Goal: Task Accomplishment & Management: Use online tool/utility

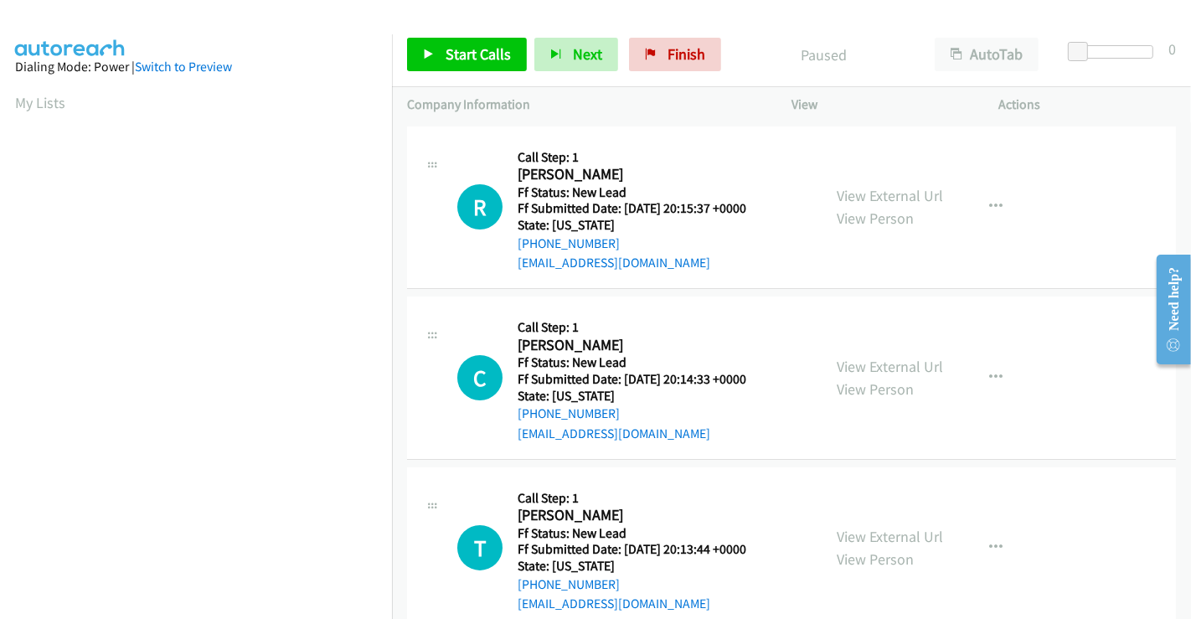
scroll to position [323, 0]
drag, startPoint x: 687, startPoint y: 52, endPoint x: 678, endPoint y: 95, distance: 44.5
click at [687, 52] on span "Finish" at bounding box center [687, 53] width 38 height 19
click at [873, 191] on link "View External Url" at bounding box center [890, 195] width 106 height 19
click at [881, 361] on link "View External Url" at bounding box center [890, 366] width 106 height 19
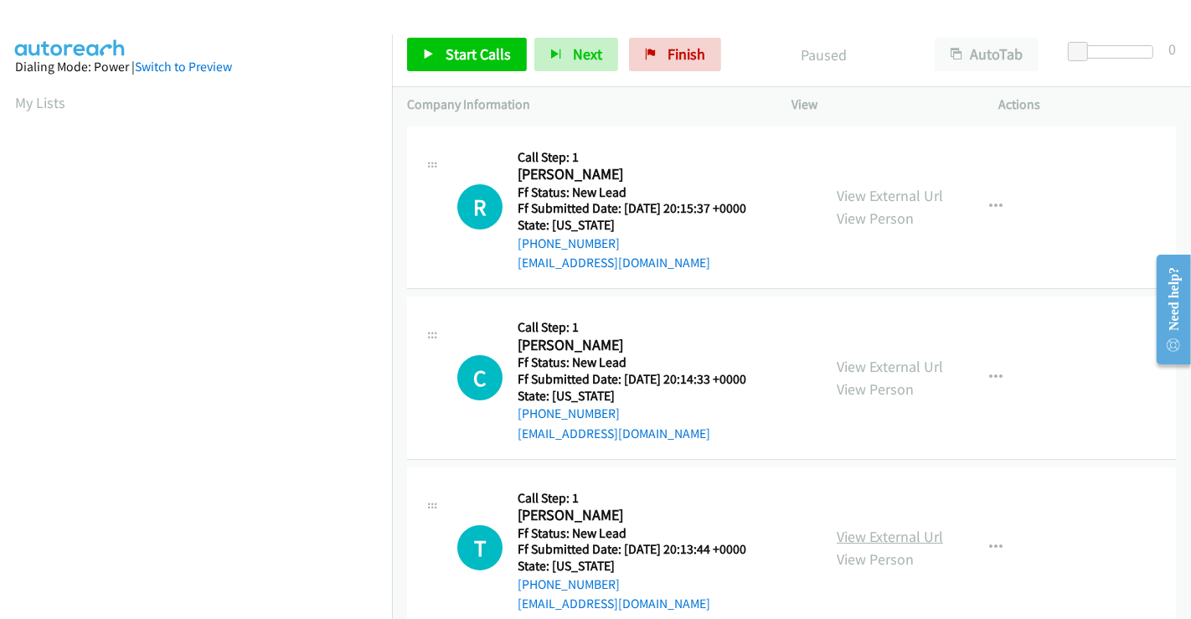
click at [883, 527] on link "View External Url" at bounding box center [890, 536] width 106 height 19
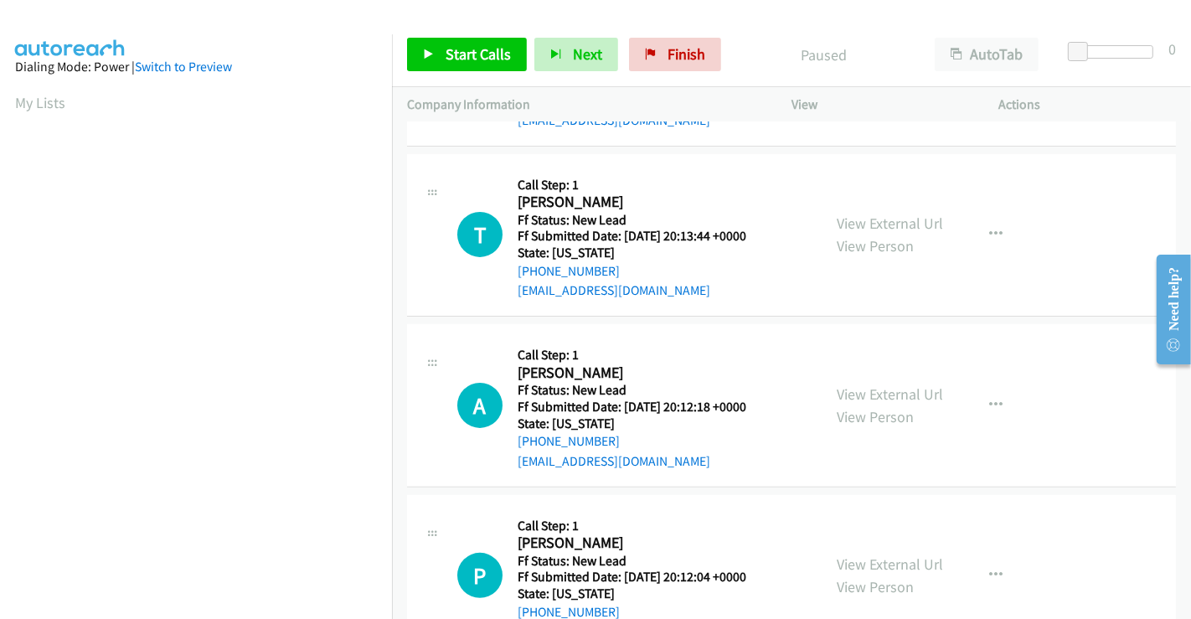
scroll to position [376, 0]
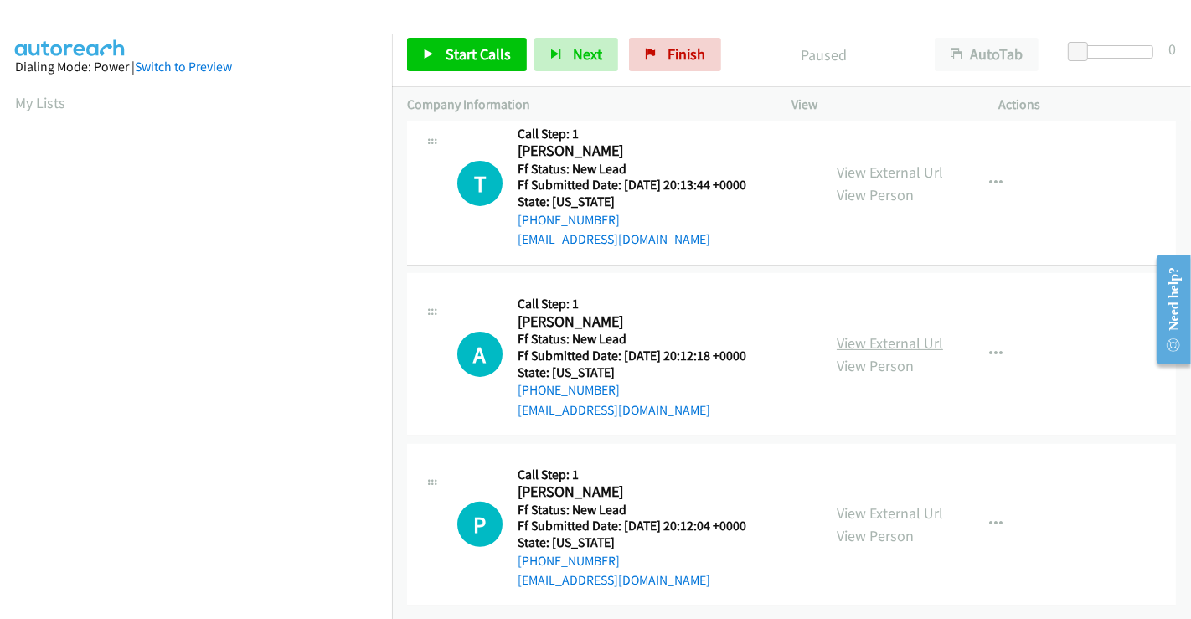
click at [849, 333] on link "View External Url" at bounding box center [890, 342] width 106 height 19
click at [888, 503] on link "View External Url" at bounding box center [890, 512] width 106 height 19
click at [453, 59] on span "Start Calls" at bounding box center [478, 53] width 65 height 19
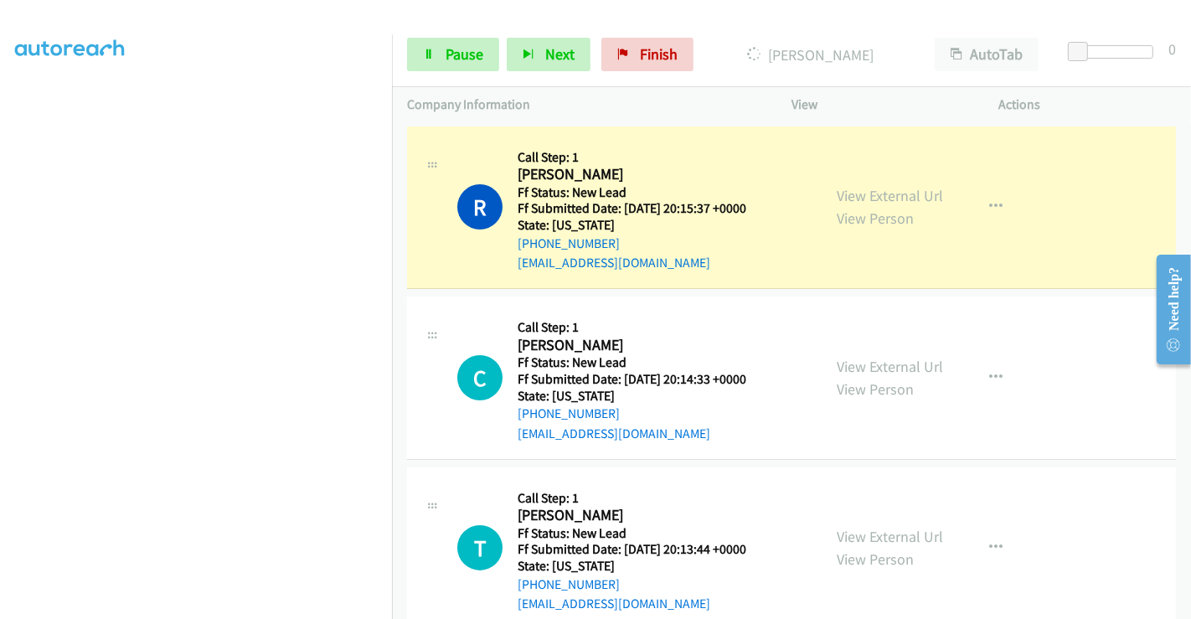
scroll to position [0, 0]
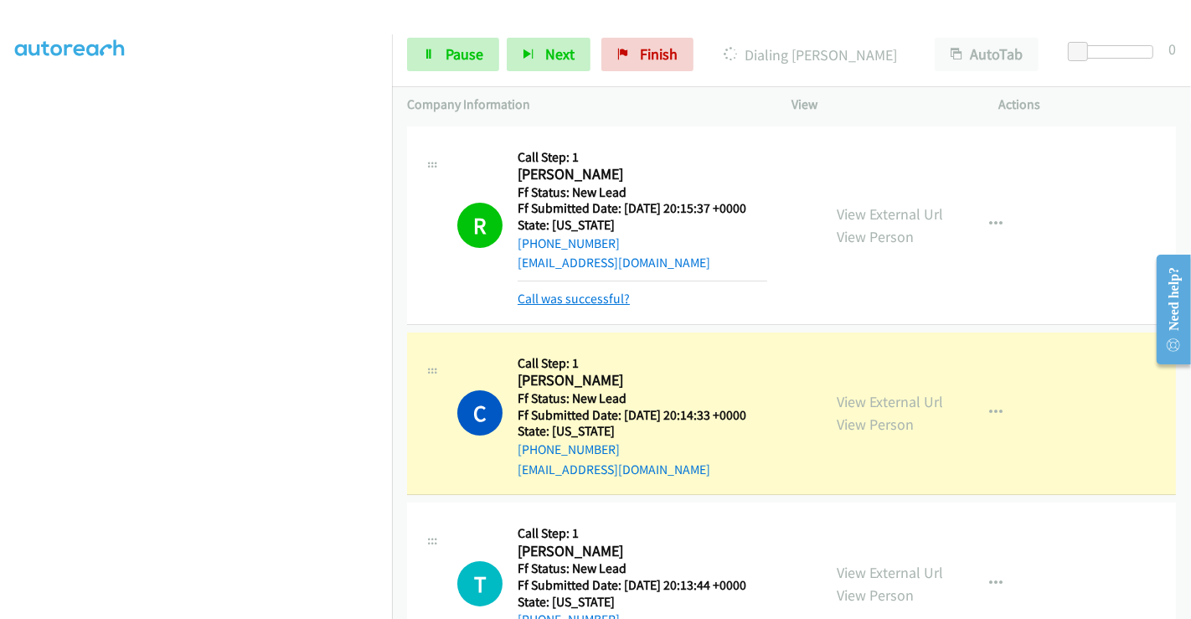
click at [596, 293] on link "Call was successful?" at bounding box center [574, 299] width 112 height 16
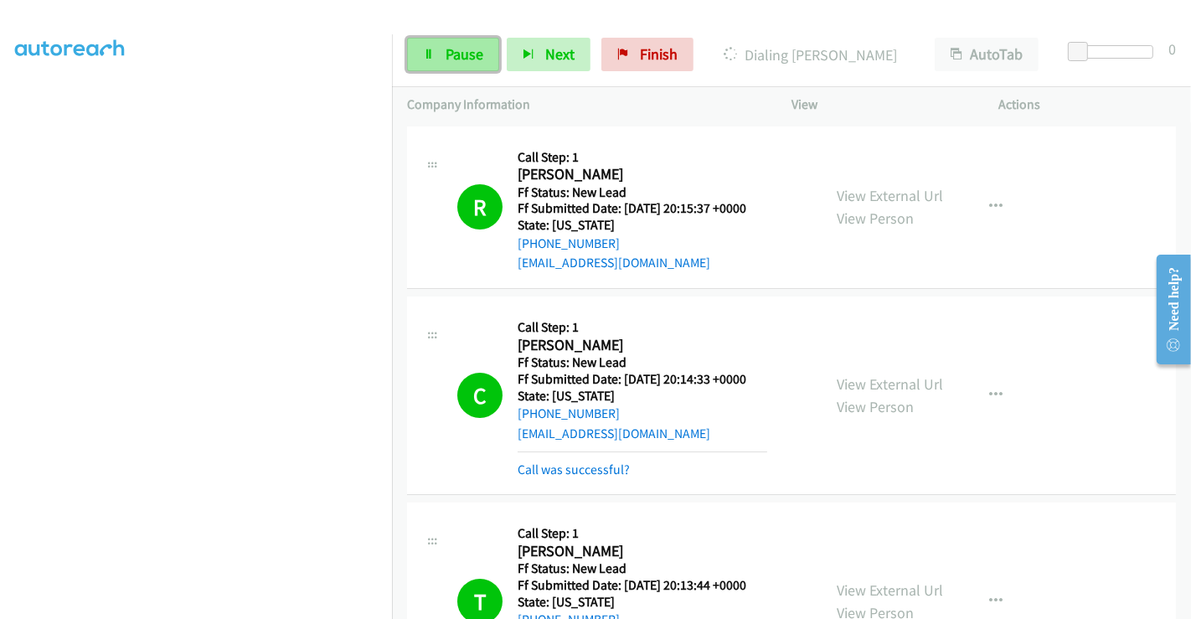
click at [456, 51] on span "Pause" at bounding box center [465, 53] width 38 height 19
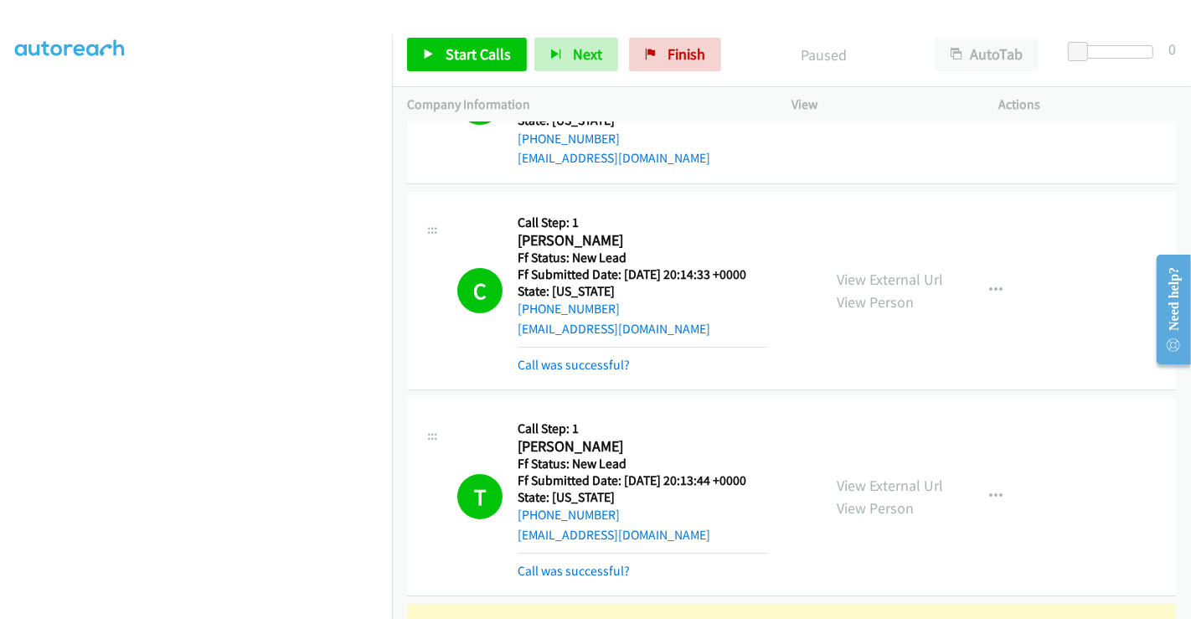
scroll to position [186, 0]
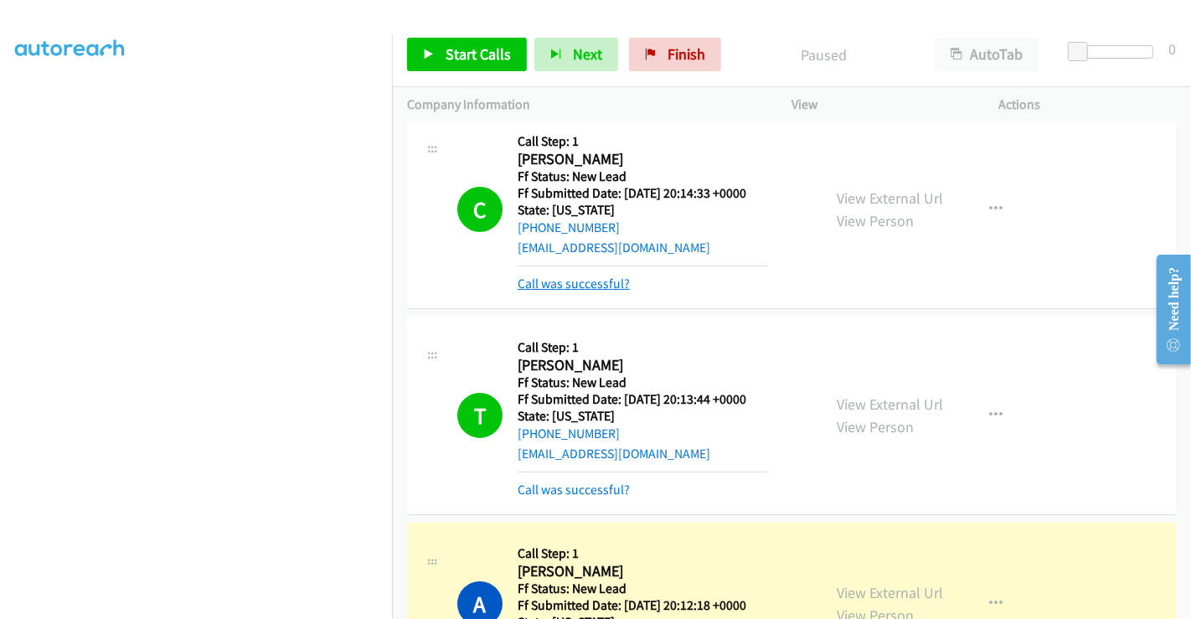
click at [574, 278] on link "Call was successful?" at bounding box center [574, 284] width 112 height 16
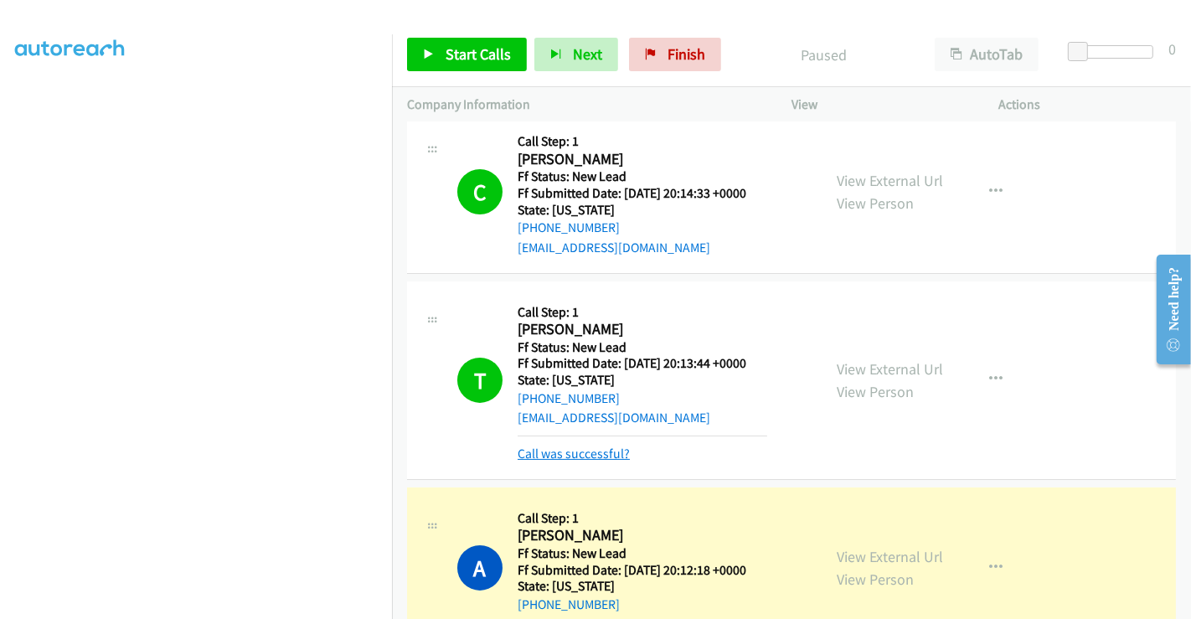
click at [570, 456] on link "Call was successful?" at bounding box center [574, 454] width 112 height 16
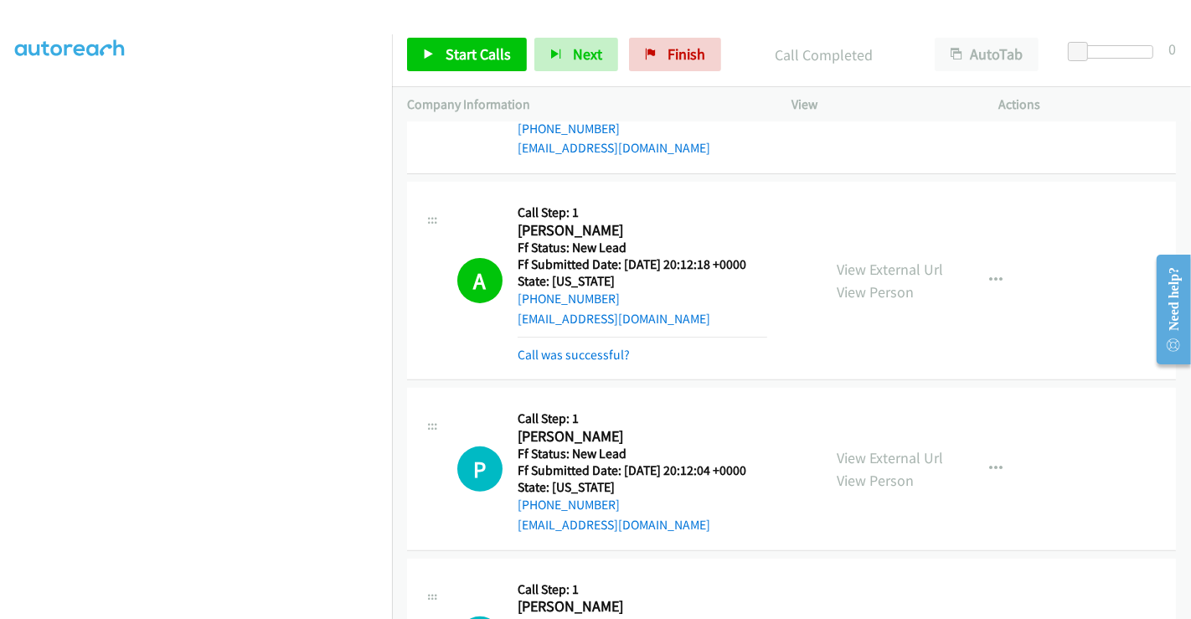
scroll to position [651, 0]
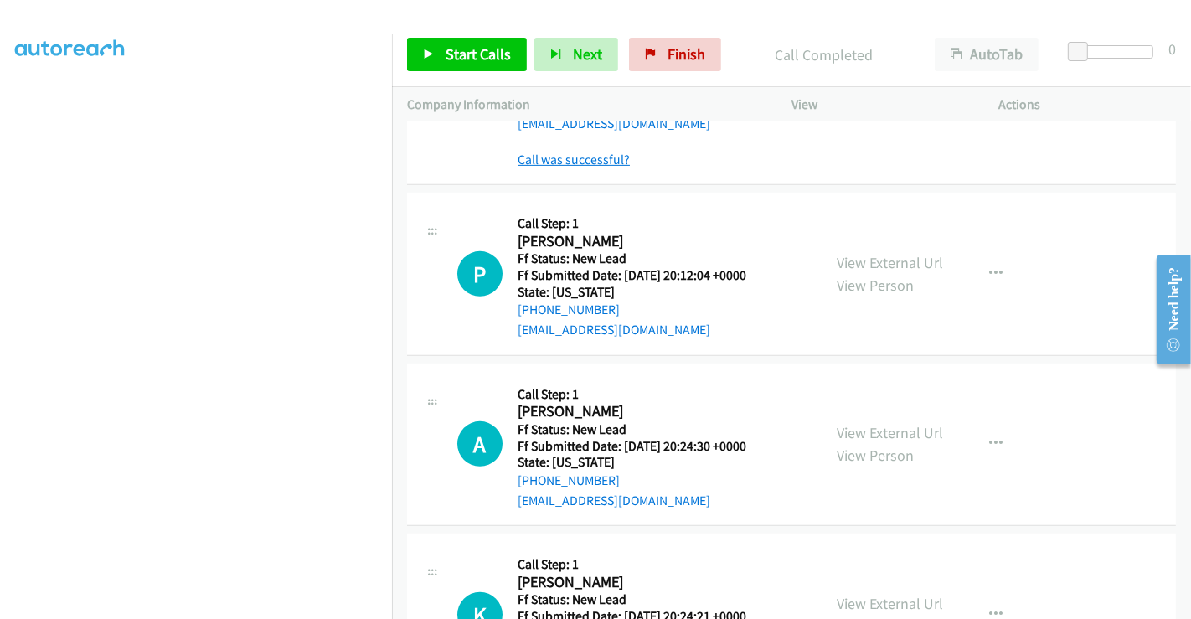
click at [584, 161] on link "Call was successful?" at bounding box center [574, 160] width 112 height 16
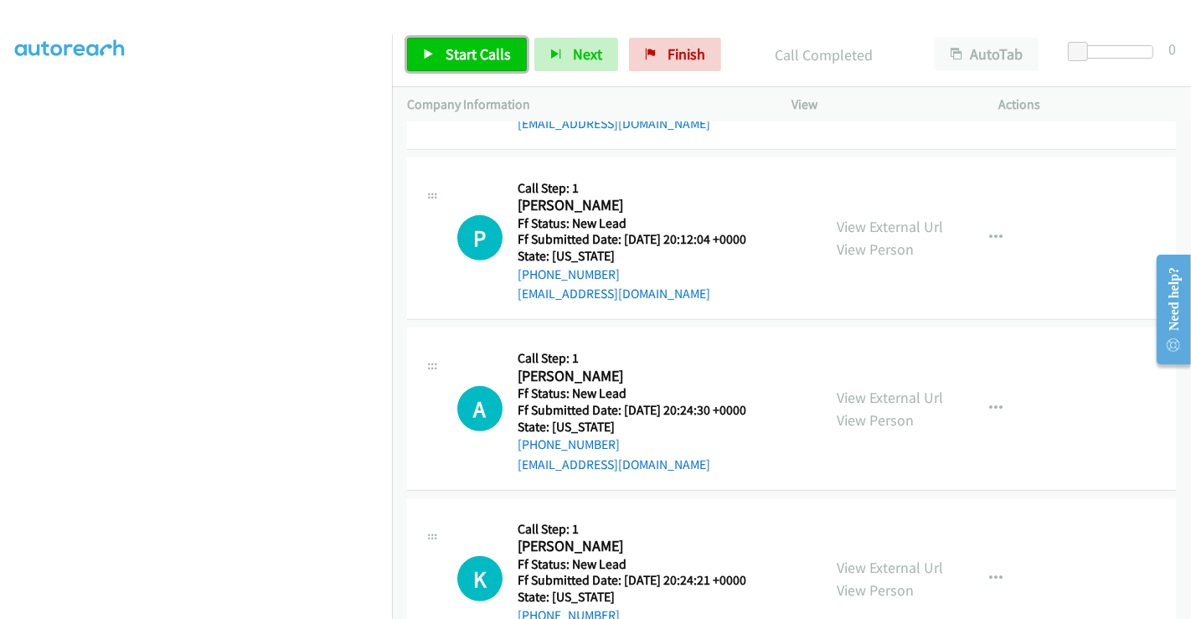
click at [460, 52] on span "Start Calls" at bounding box center [478, 53] width 65 height 19
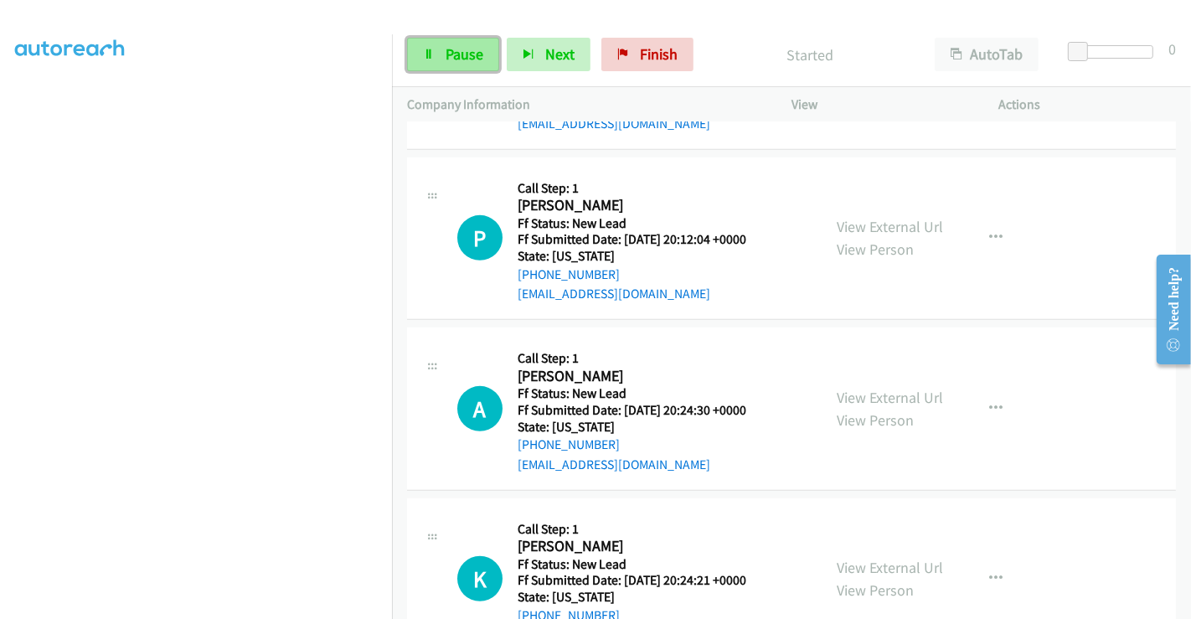
click at [449, 50] on span "Pause" at bounding box center [465, 53] width 38 height 19
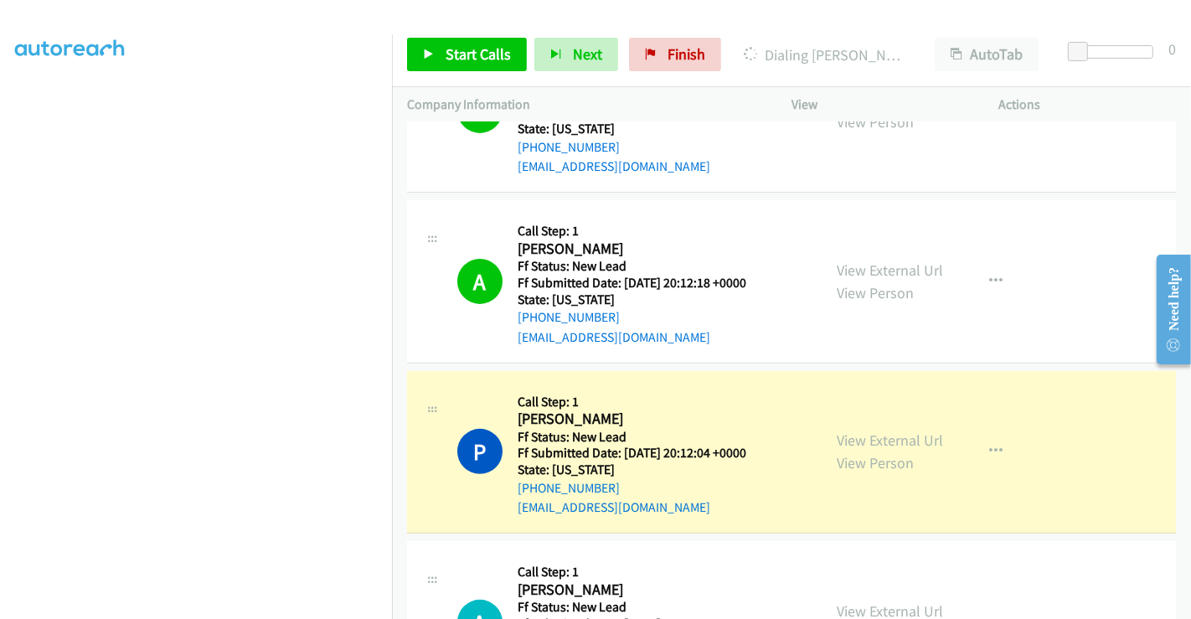
scroll to position [607, 0]
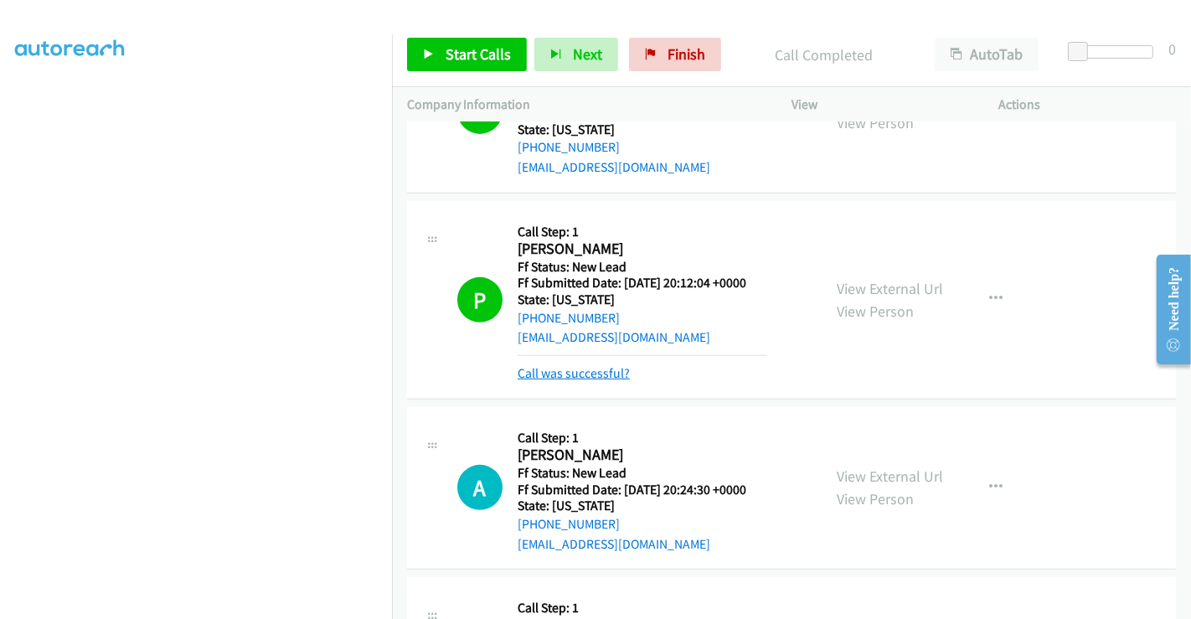
click at [591, 369] on link "Call was successful?" at bounding box center [574, 373] width 112 height 16
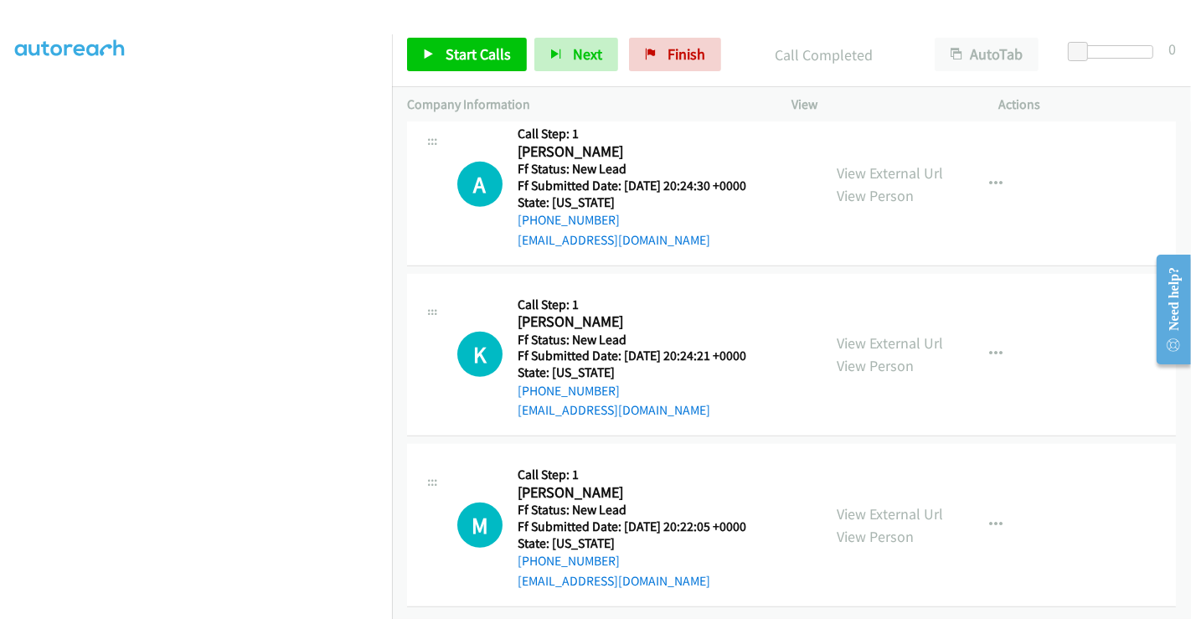
scroll to position [887, 0]
click at [862, 164] on link "View External Url" at bounding box center [890, 172] width 106 height 19
click at [880, 333] on link "View External Url" at bounding box center [890, 342] width 106 height 19
click at [885, 507] on link "View External Url" at bounding box center [890, 513] width 106 height 19
click at [477, 54] on span "Start Calls" at bounding box center [478, 53] width 65 height 19
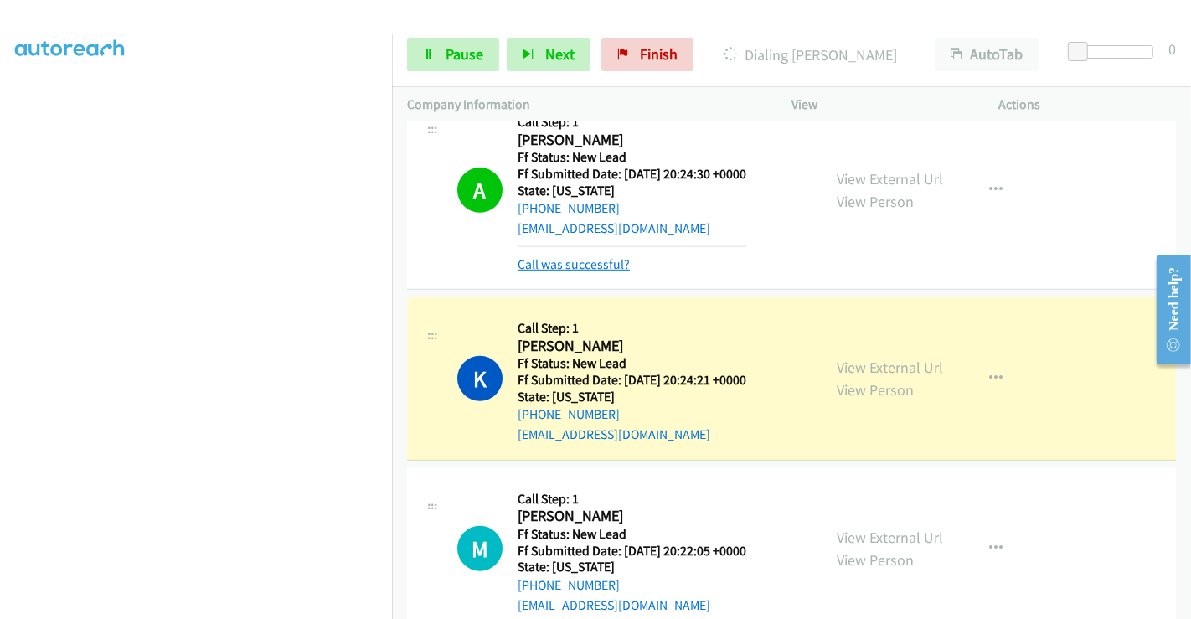
click at [601, 258] on link "Call was successful?" at bounding box center [574, 264] width 112 height 16
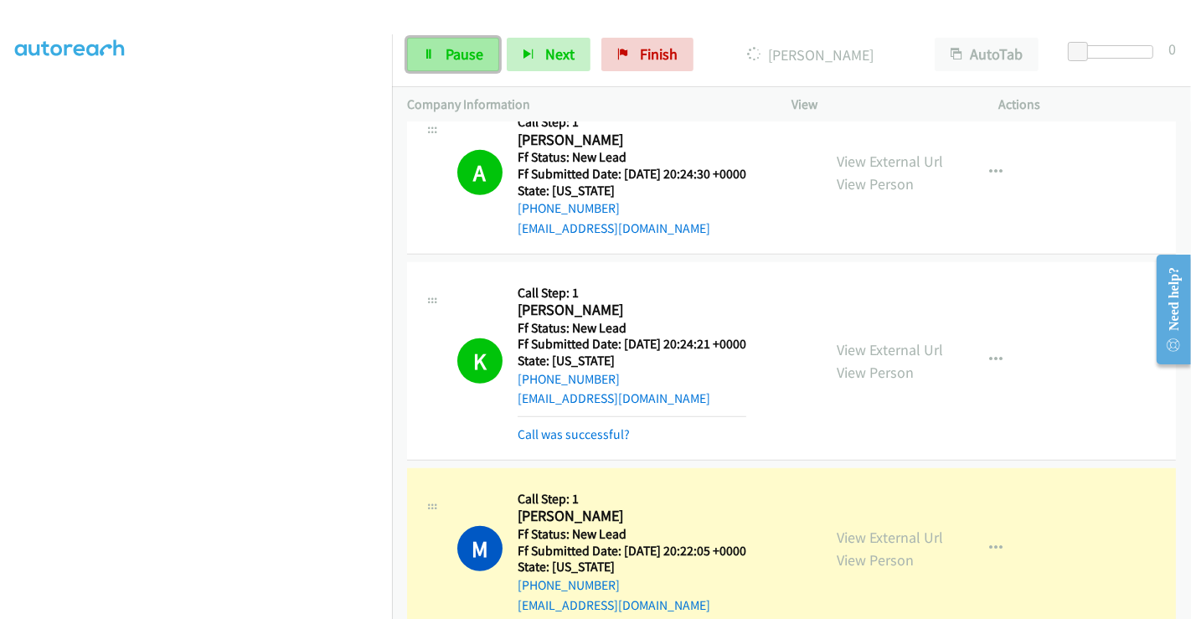
click at [464, 39] on link "Pause" at bounding box center [453, 55] width 92 height 34
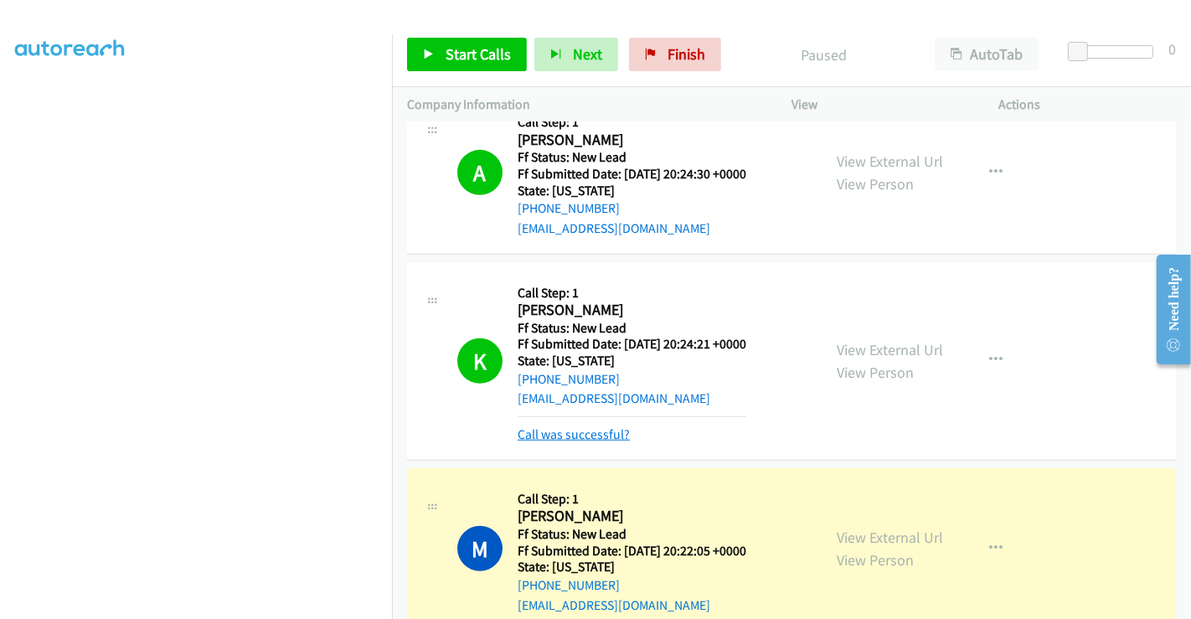
click at [596, 426] on link "Call was successful?" at bounding box center [574, 434] width 112 height 16
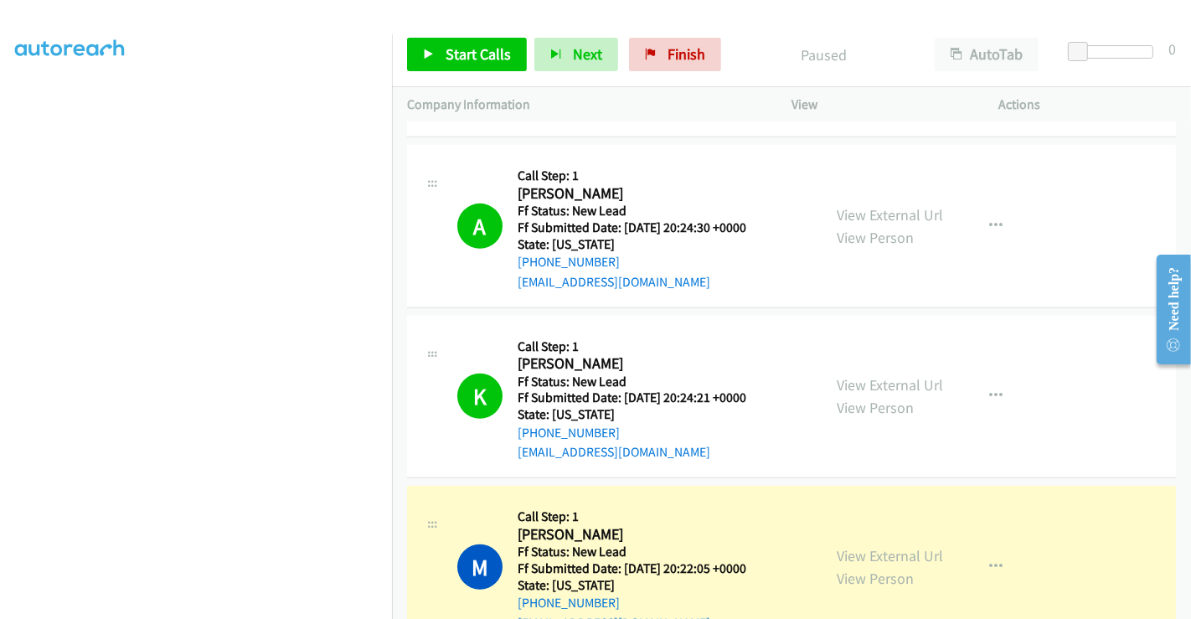
scroll to position [931, 0]
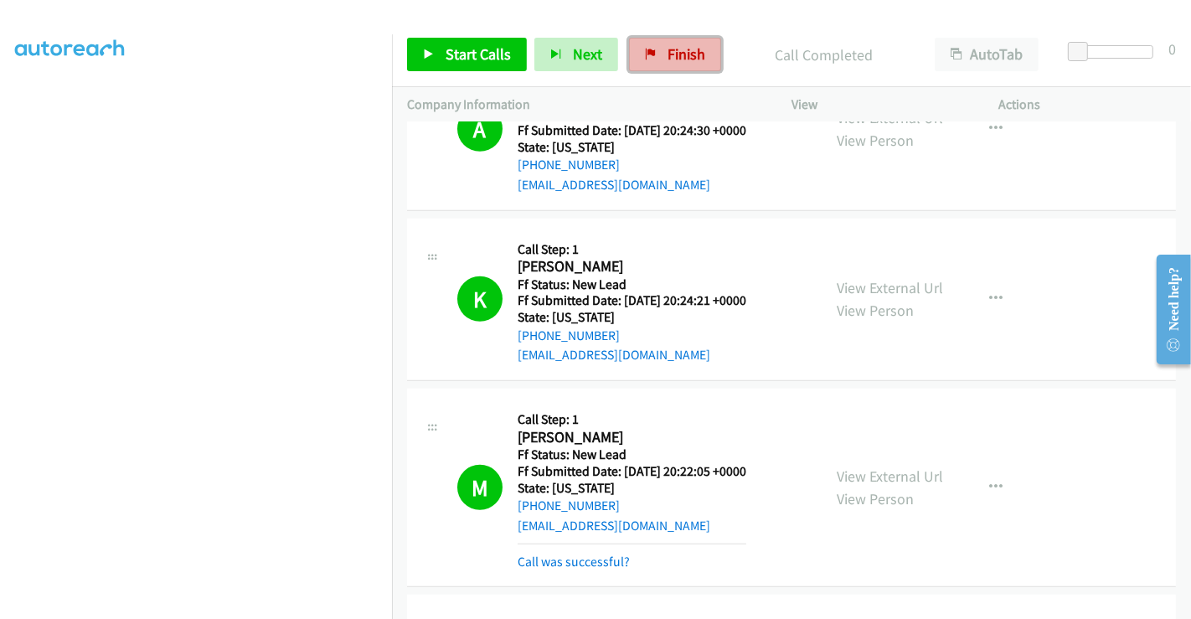
click at [679, 53] on span "Finish" at bounding box center [687, 53] width 38 height 19
click at [591, 563] on link "Call was successful?" at bounding box center [574, 562] width 112 height 16
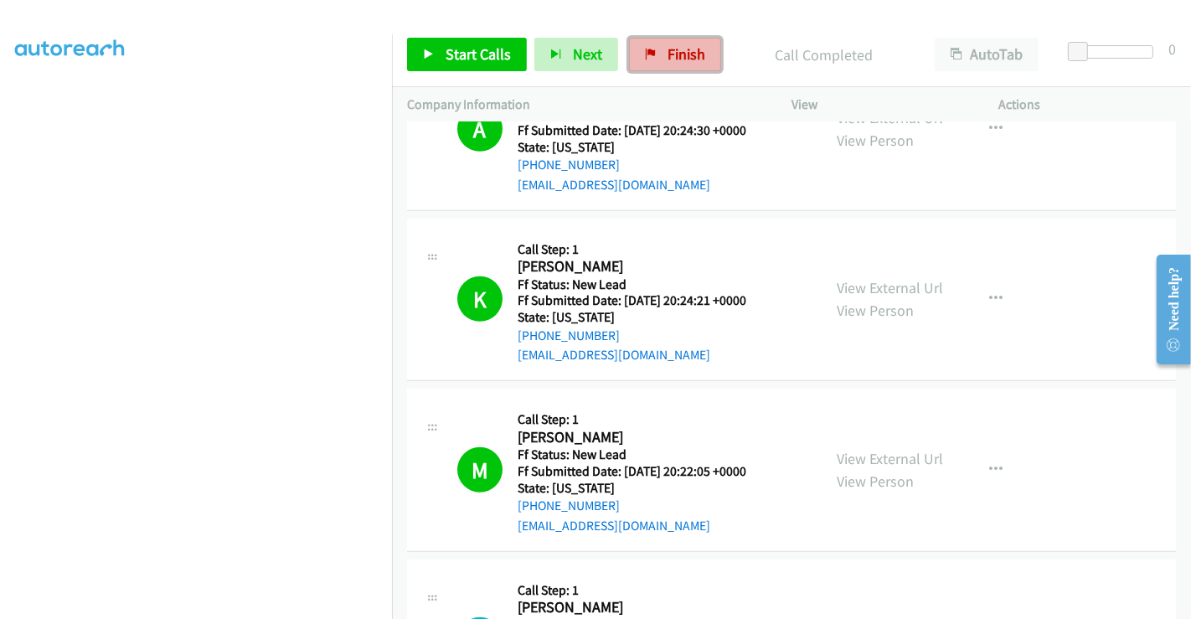
click at [676, 57] on span "Finish" at bounding box center [687, 53] width 38 height 19
